Goal: Book appointment/travel/reservation

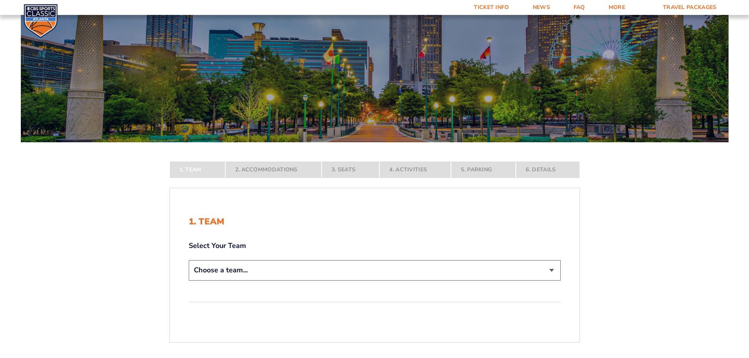
scroll to position [118, 0]
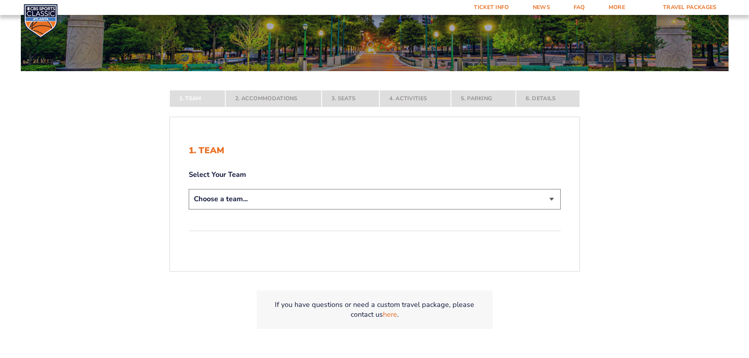
click at [543, 199] on select "Choose a team... [US_STATE] Wildcats [US_STATE] State Buckeyes [US_STATE] Tar H…" at bounding box center [375, 199] width 372 height 20
select select "12956"
click at [189, 209] on select "Choose a team... [US_STATE] Wildcats [US_STATE] State Buckeyes [US_STATE] Tar H…" at bounding box center [375, 199] width 372 height 20
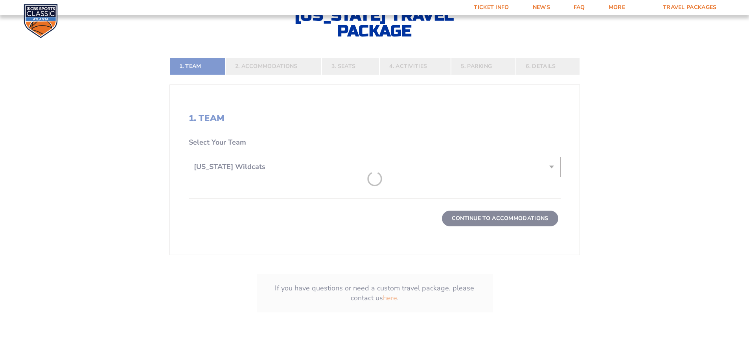
scroll to position [275, 0]
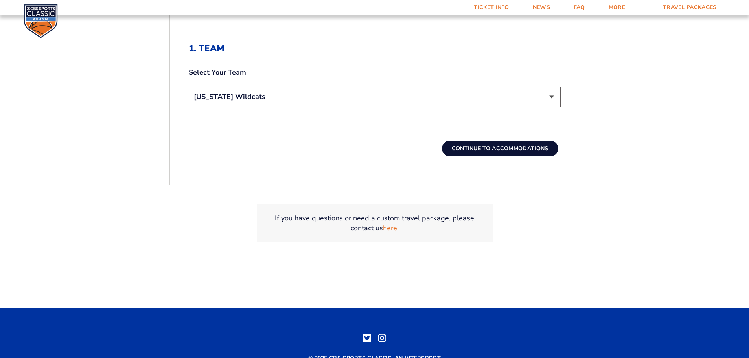
click at [494, 149] on button "Continue To Accommodations" at bounding box center [500, 149] width 116 height 16
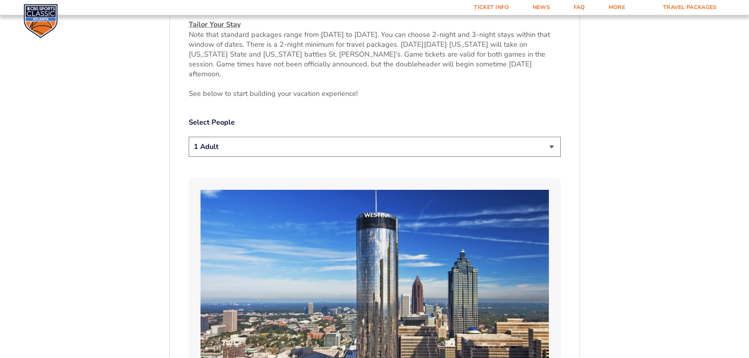
scroll to position [405, 0]
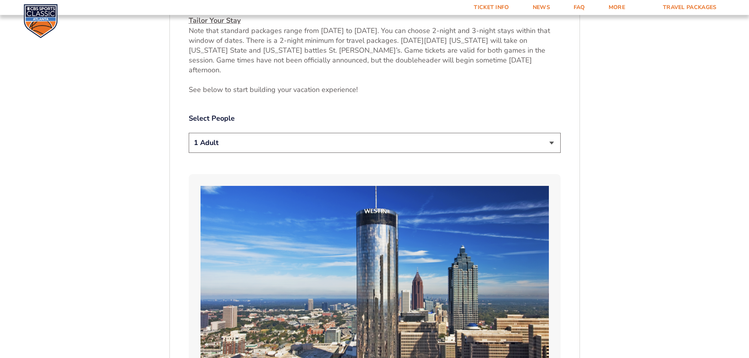
click at [553, 135] on select "1 Adult 2 Adults 3 Adults 4 Adults 2 Adults + 1 Child 2 Adults + 2 Children 2 A…" at bounding box center [375, 143] width 372 height 20
select select "2 Adults"
click at [189, 133] on select "1 Adult 2 Adults 3 Adults 4 Adults 2 Adults + 1 Child 2 Adults + 2 Children 2 A…" at bounding box center [375, 143] width 372 height 20
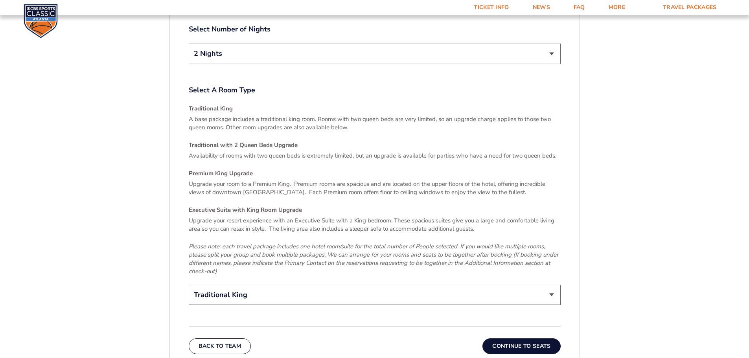
scroll to position [1231, 0]
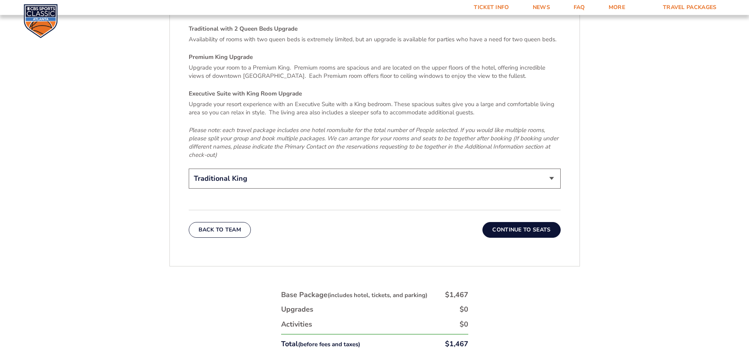
click at [532, 222] on button "Continue To Seats" at bounding box center [521, 230] width 78 height 16
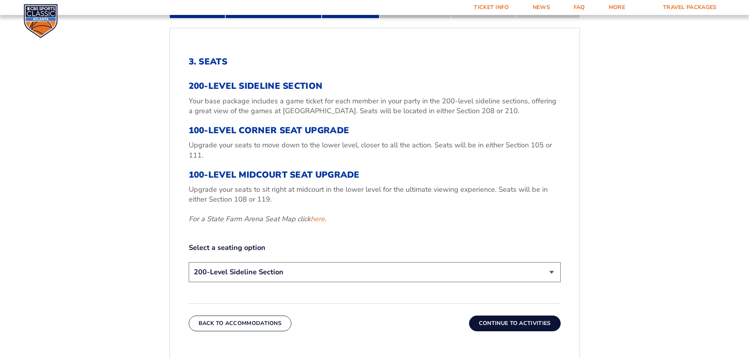
scroll to position [327, 0]
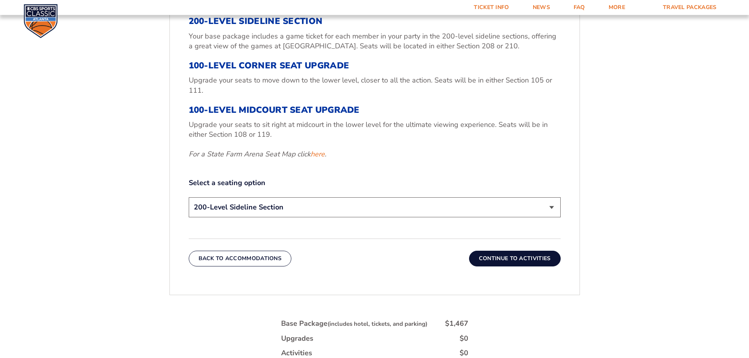
click at [550, 207] on select "200-Level Sideline Section 100-Level Corner Seat Upgrade (+$120 per person) 100…" at bounding box center [375, 207] width 372 height 20
click at [189, 197] on select "200-Level Sideline Section 100-Level Corner Seat Upgrade (+$120 per person) 100…" at bounding box center [375, 207] width 372 height 20
click at [516, 259] on button "Continue To Activities" at bounding box center [515, 259] width 92 height 16
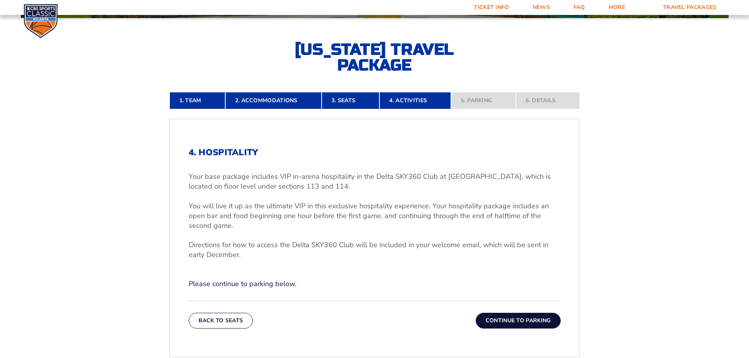
scroll to position [169, 0]
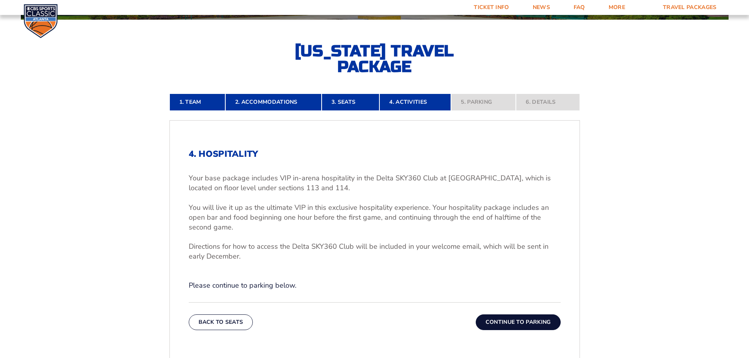
click at [516, 326] on button "Continue To Parking" at bounding box center [518, 323] width 85 height 16
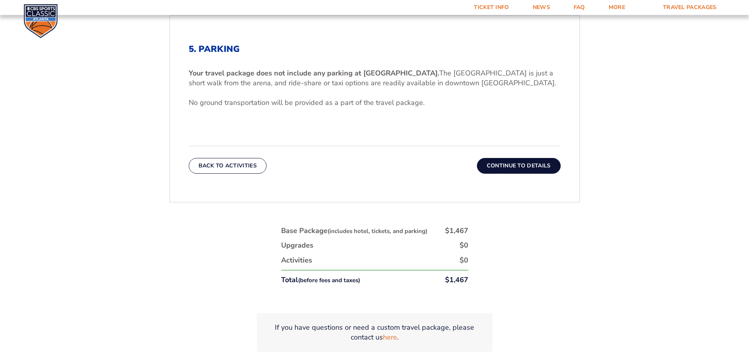
scroll to position [287, 0]
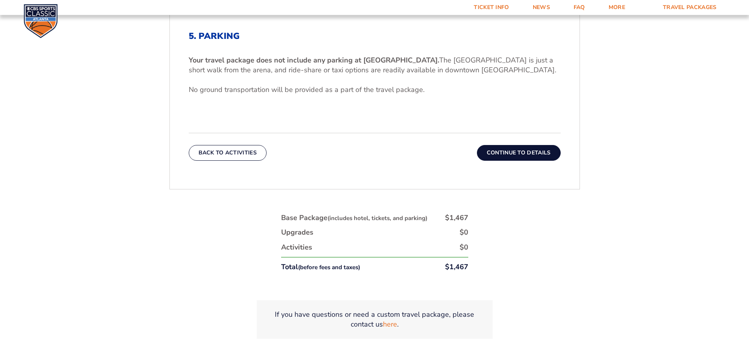
click at [525, 156] on button "Continue To Details" at bounding box center [519, 153] width 84 height 16
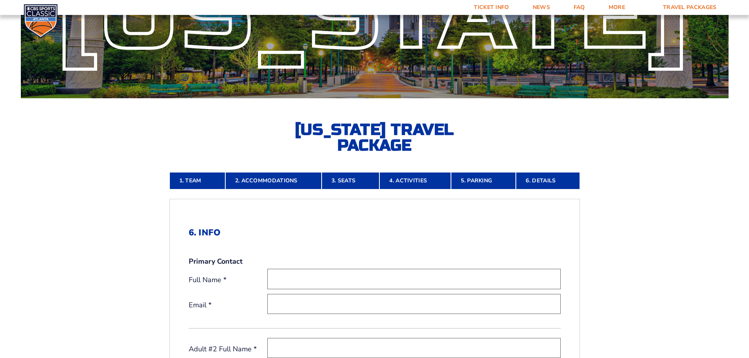
scroll to position [0, 0]
